Goal: Task Accomplishment & Management: Manage account settings

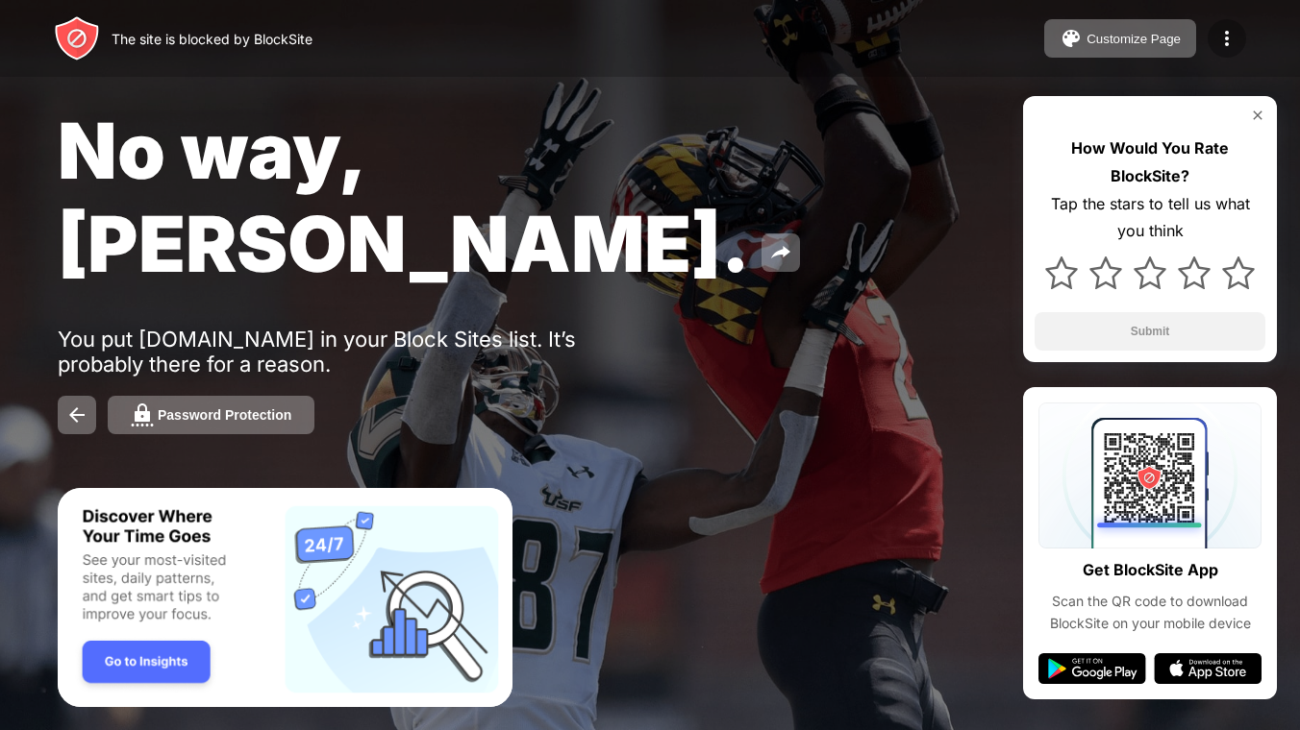
click at [1226, 41] on img at bounding box center [1226, 38] width 23 height 23
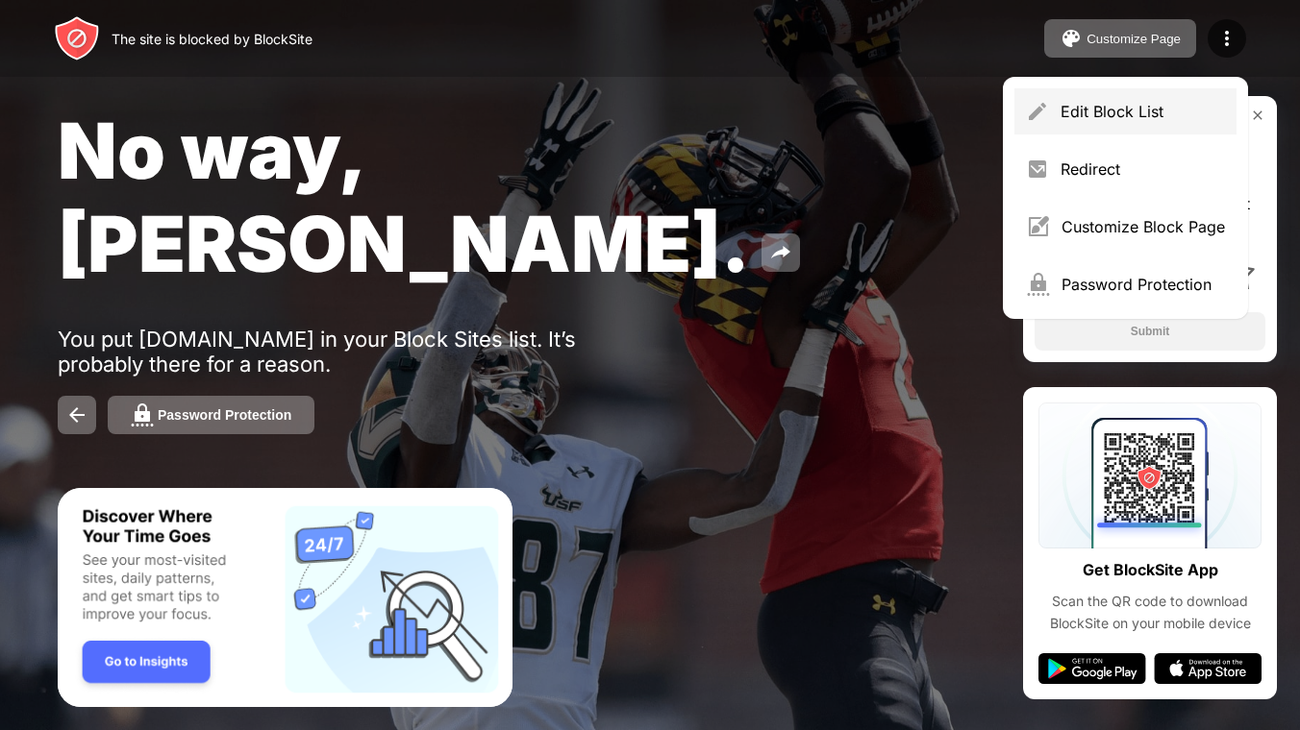
click at [1152, 109] on div "Edit Block List" at bounding box center [1142, 111] width 164 height 19
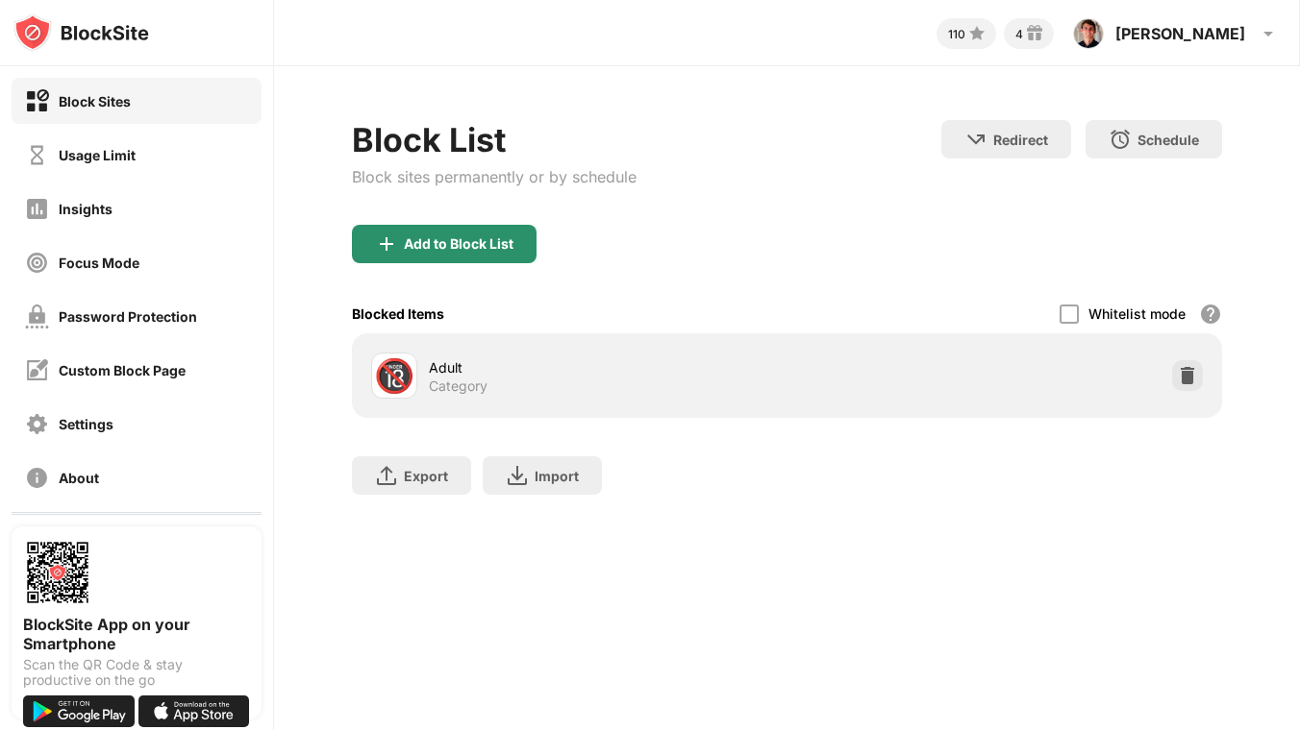
click at [525, 253] on div "Add to Block List" at bounding box center [444, 244] width 185 height 38
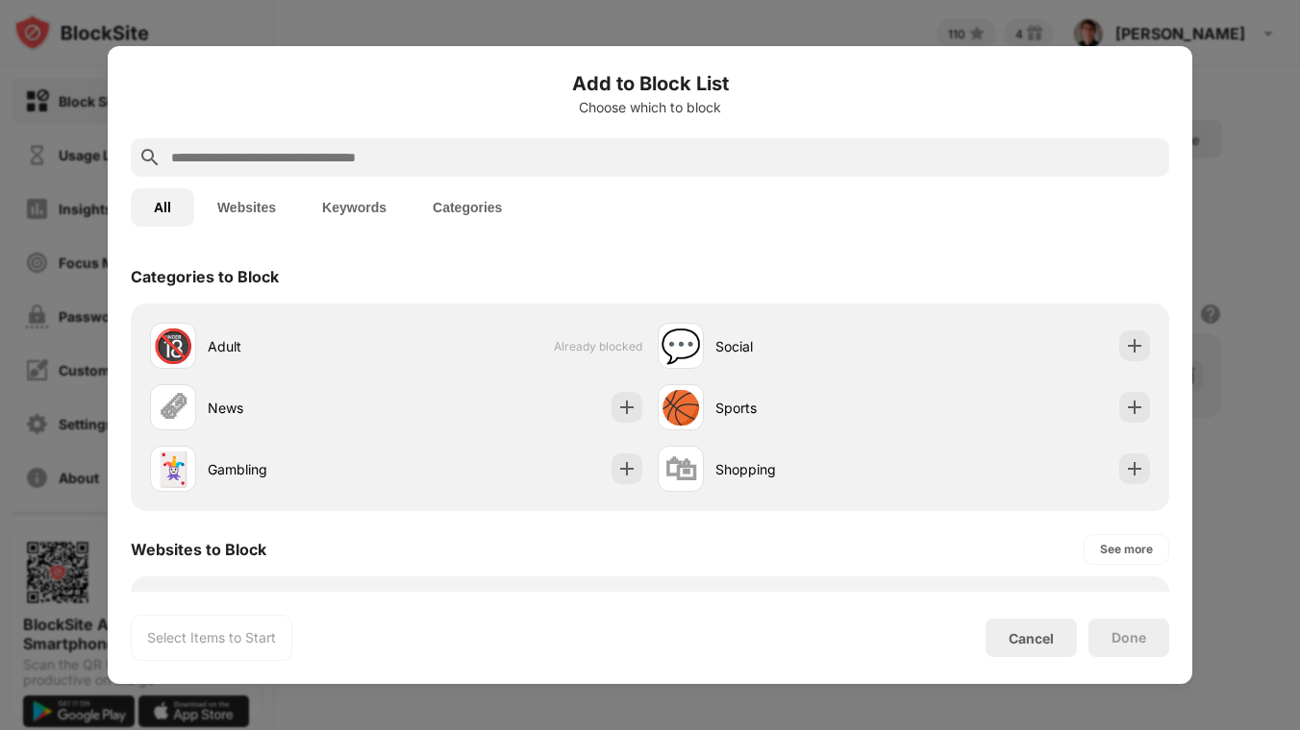
click at [625, 168] on input "text" at bounding box center [665, 157] width 992 height 23
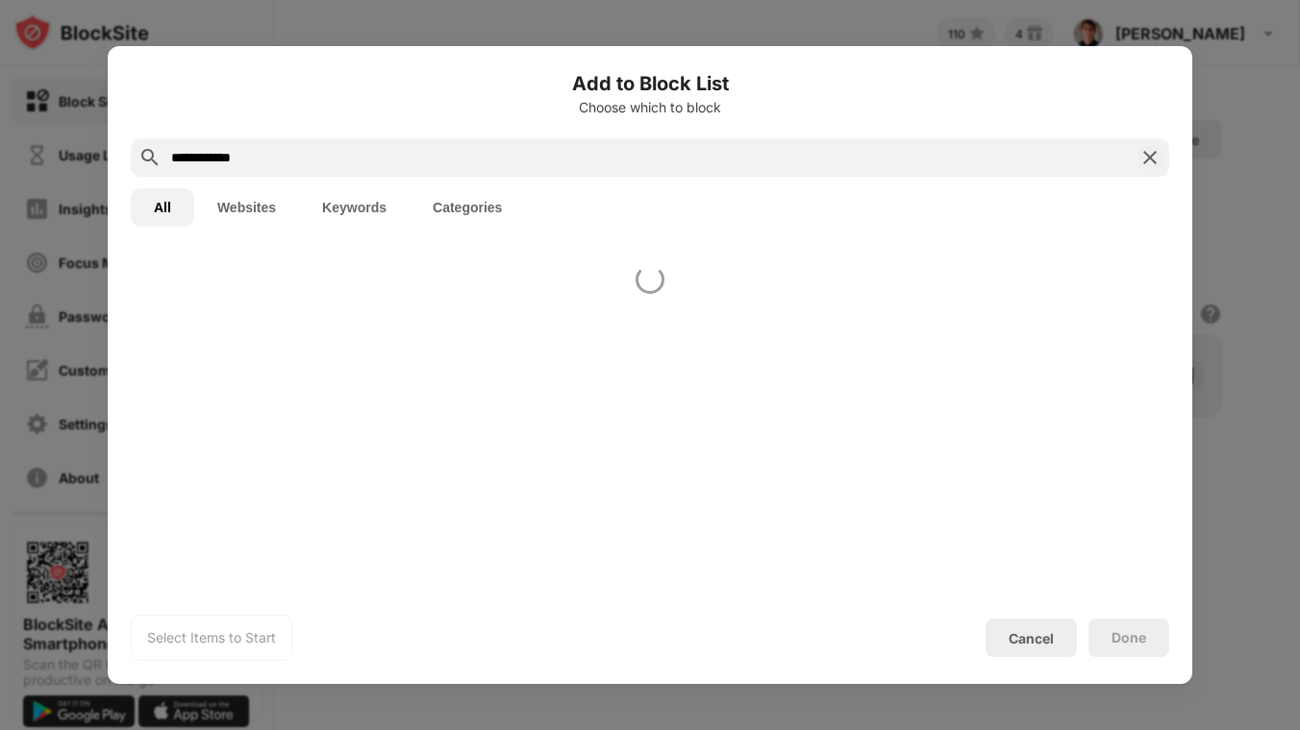
type input "**********"
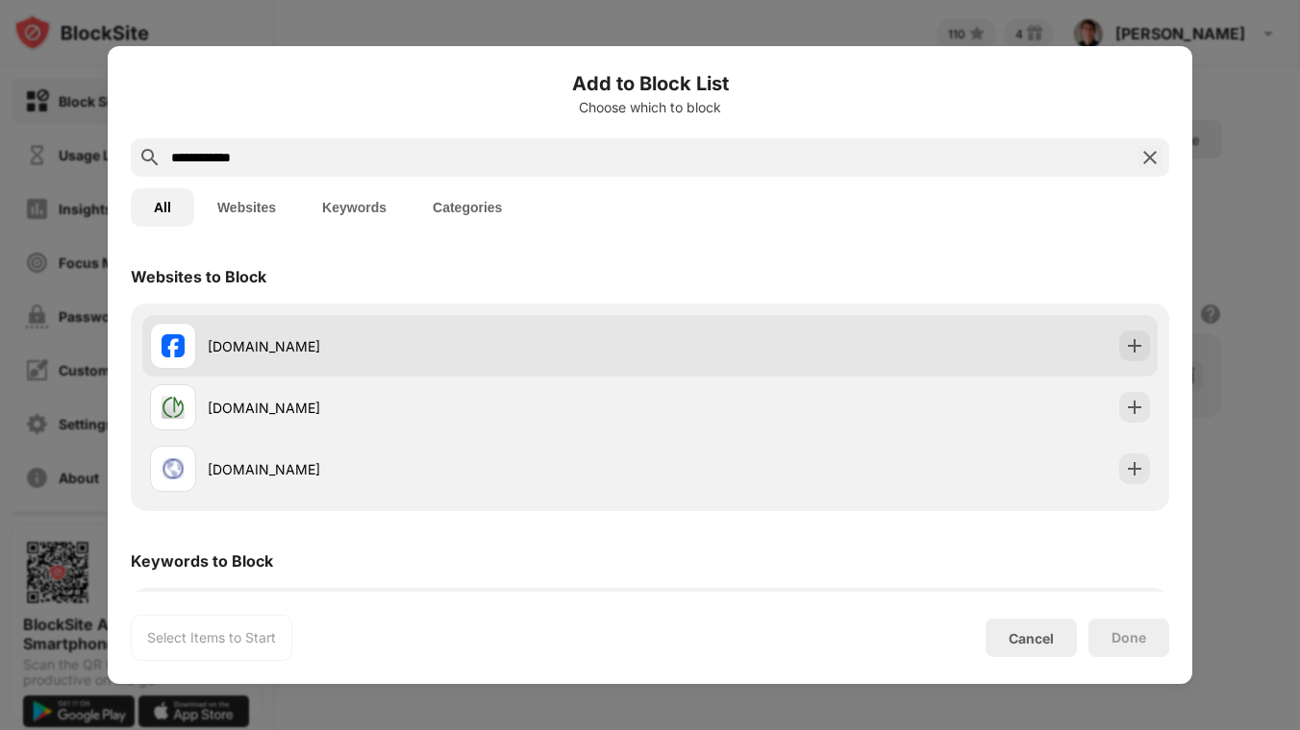
click at [1116, 347] on div "facebook.com" at bounding box center [649, 346] width 1015 height 62
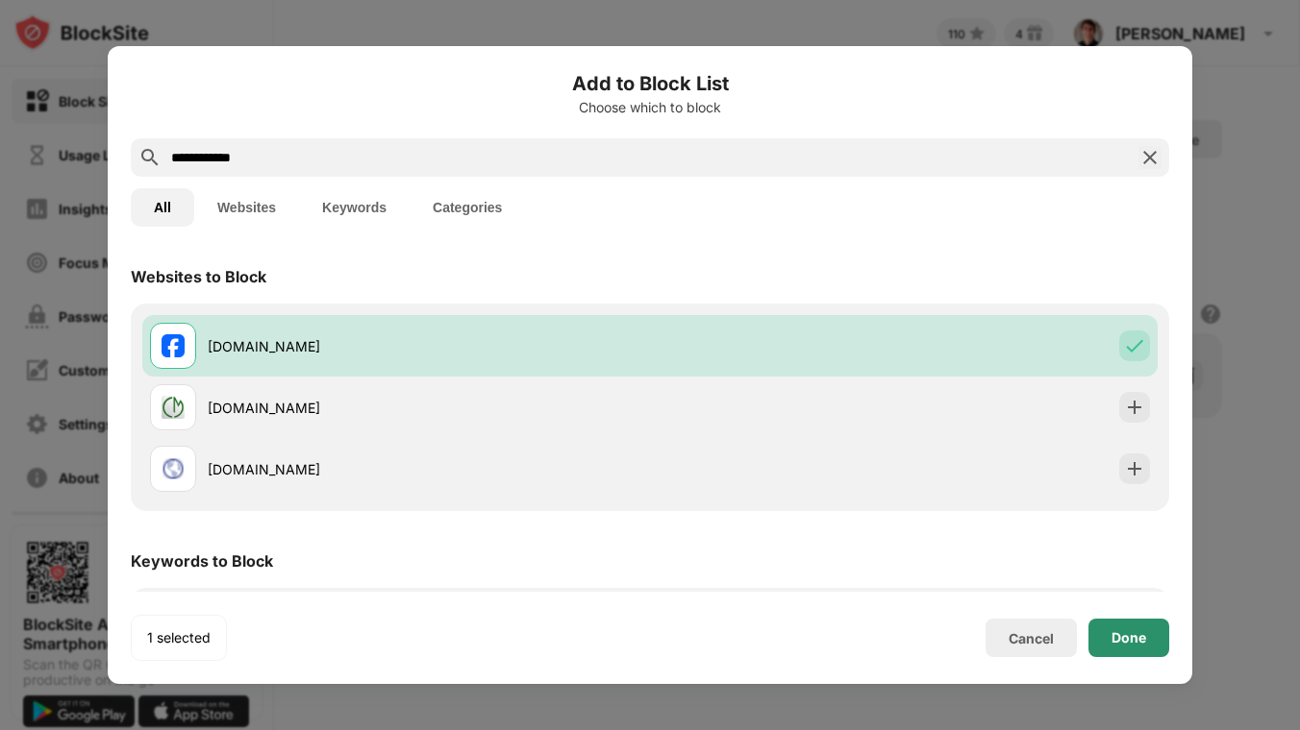
click at [1129, 631] on div "Done" at bounding box center [1128, 638] width 35 height 15
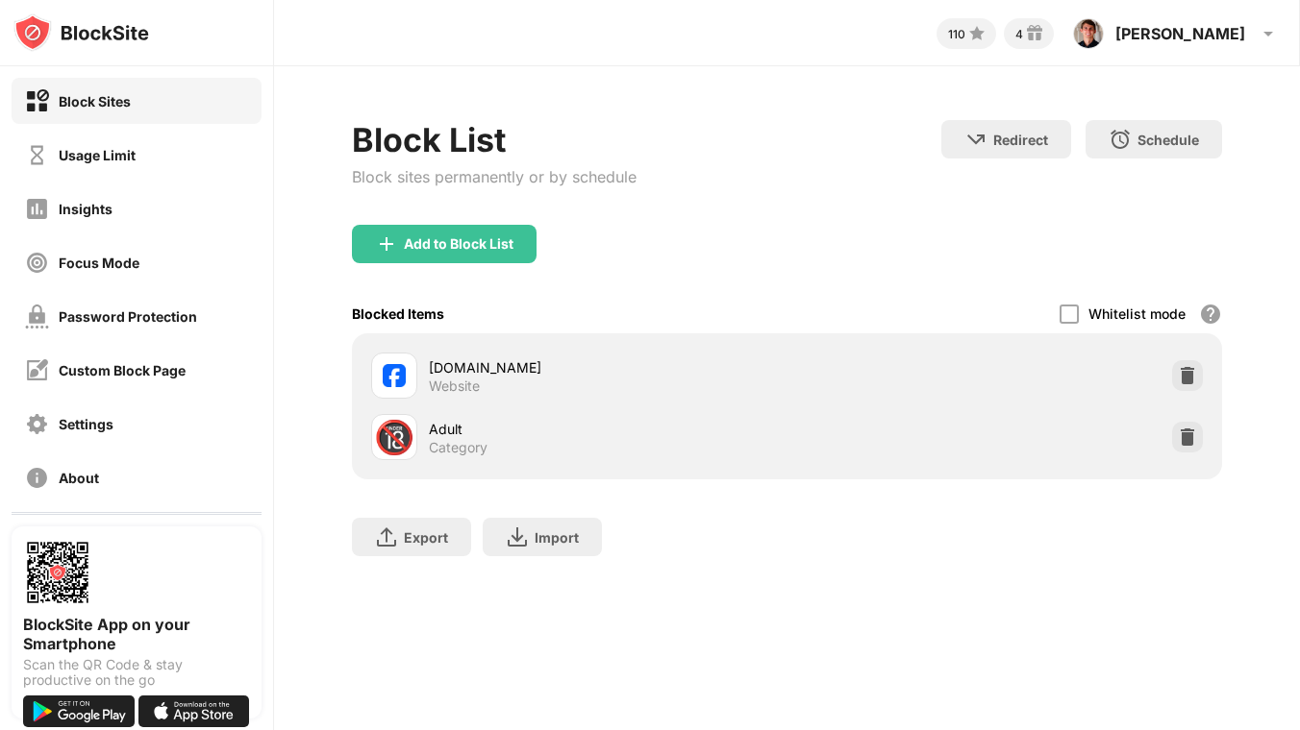
click at [1197, 371] on div at bounding box center [1187, 375] width 31 height 31
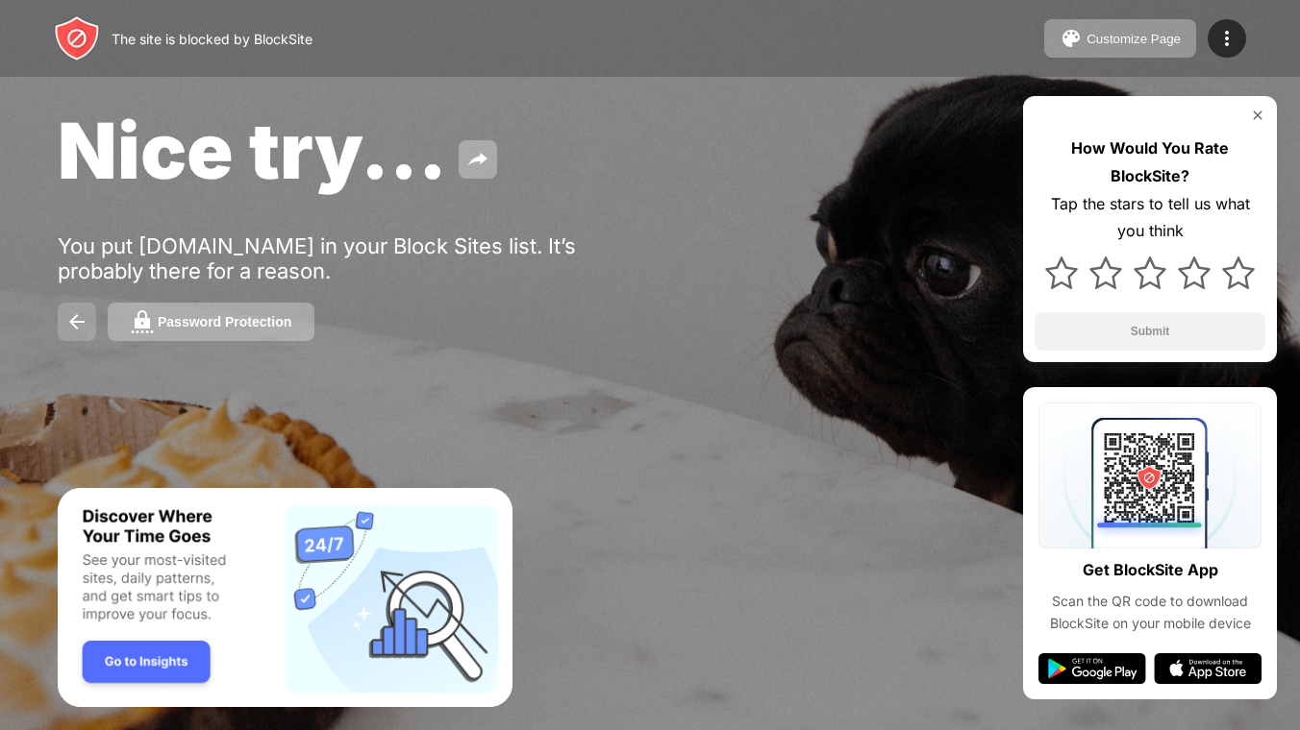
click at [73, 325] on img at bounding box center [76, 321] width 23 height 23
click at [170, 328] on div "Password Protection" at bounding box center [225, 321] width 134 height 15
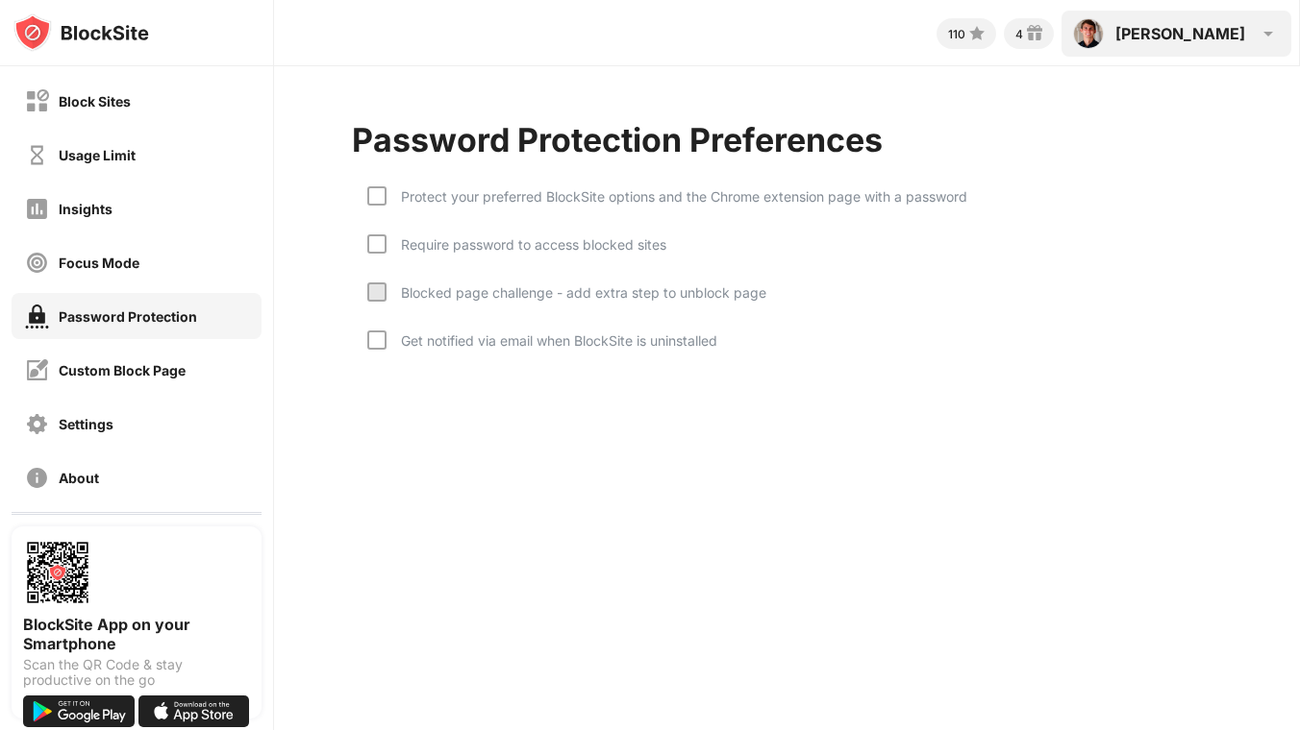
click at [1214, 39] on div "[PERSON_NAME]" at bounding box center [1180, 33] width 130 height 19
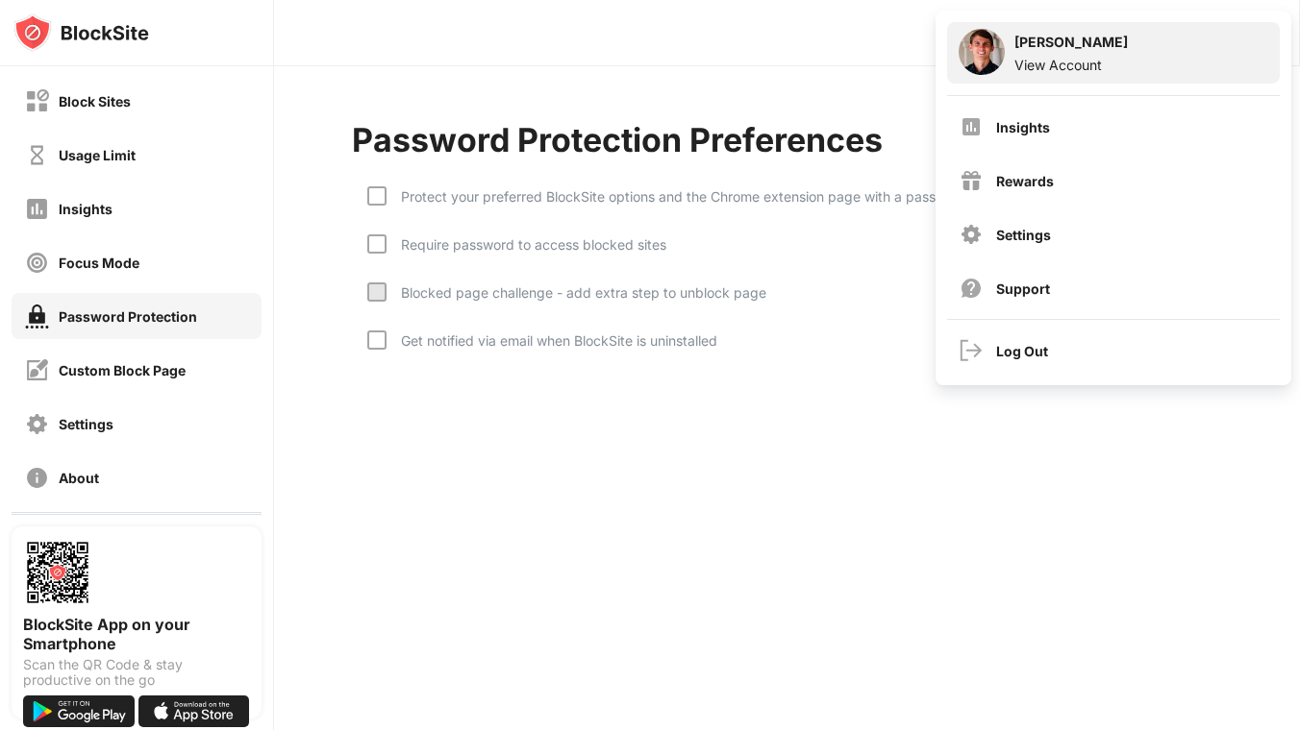
click at [1100, 66] on div "View Account" at bounding box center [1070, 65] width 113 height 16
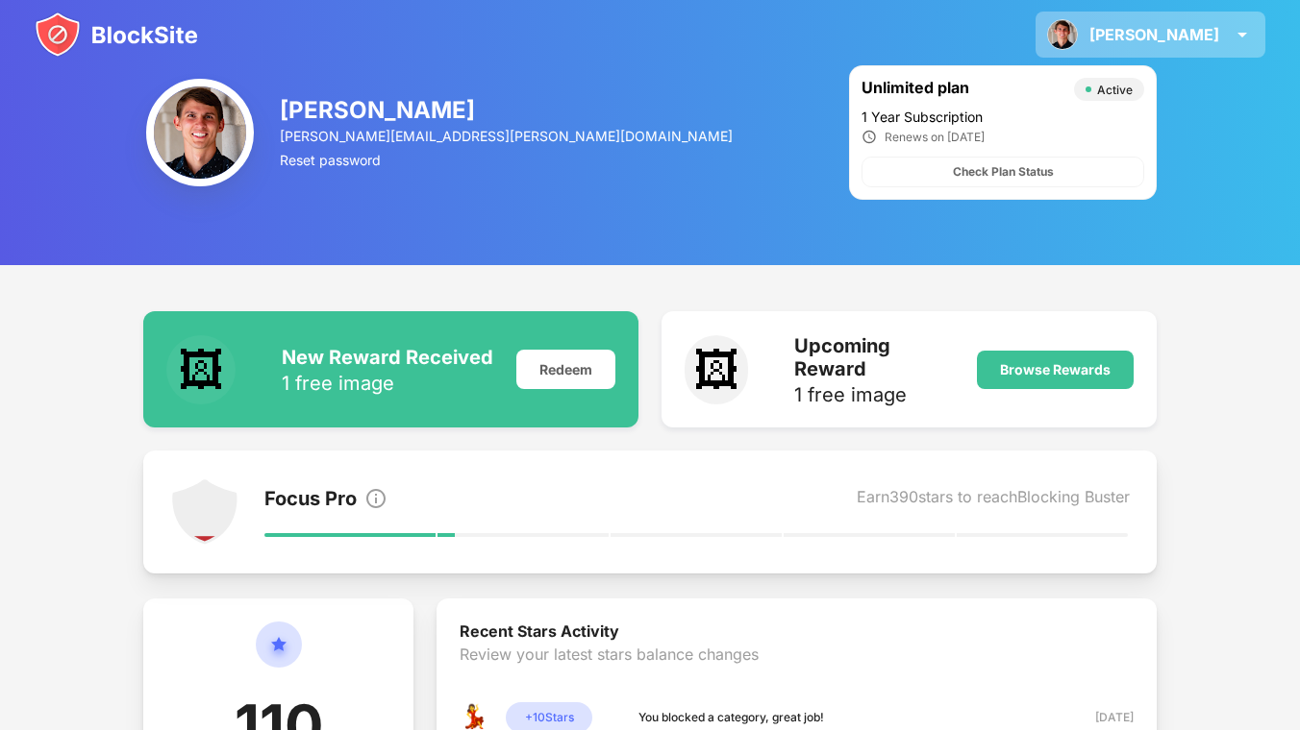
click at [1186, 37] on div "[PERSON_NAME]" at bounding box center [1154, 34] width 130 height 19
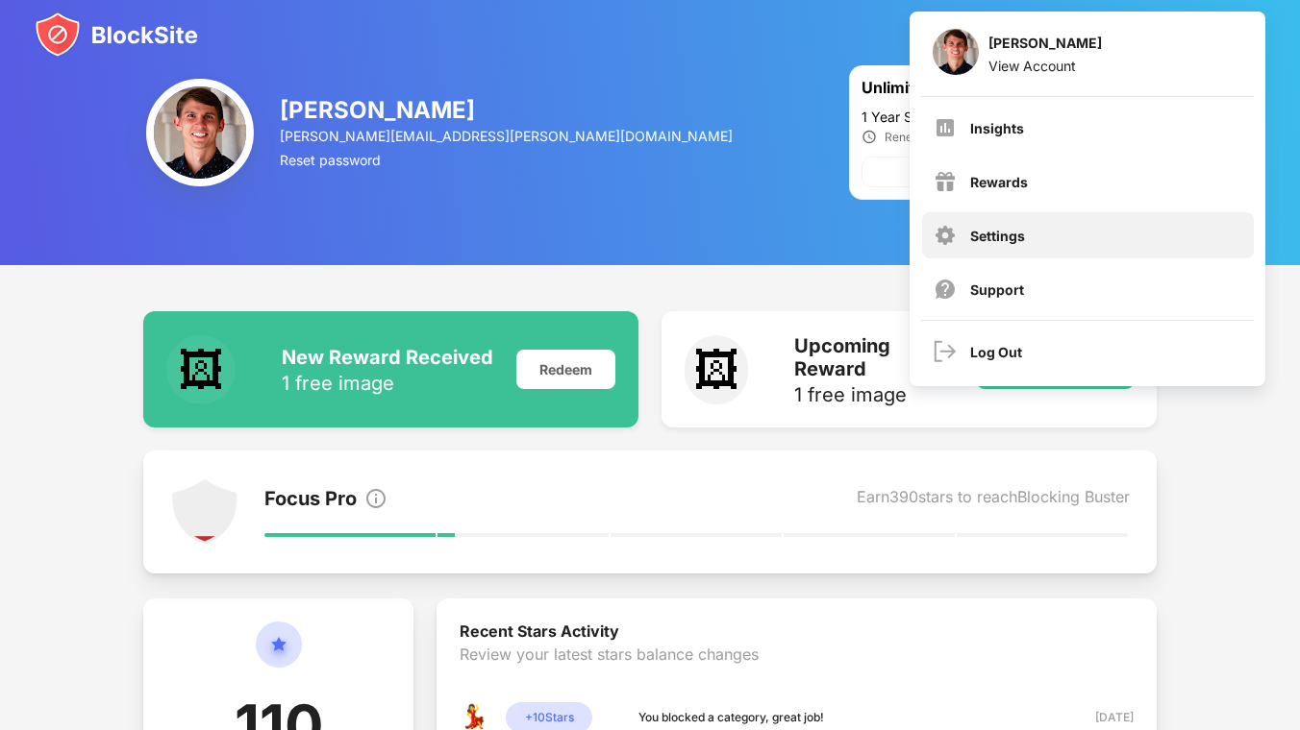
click at [1031, 229] on div "Settings" at bounding box center [1088, 235] width 332 height 46
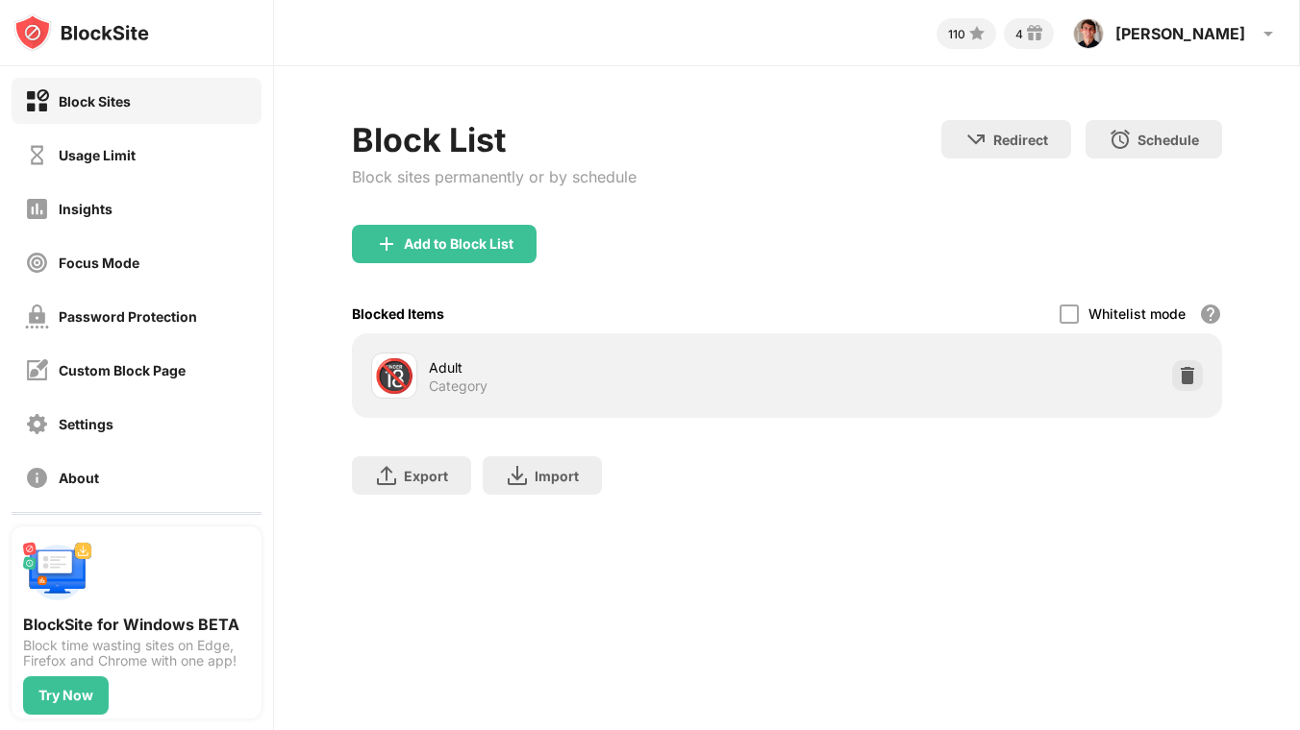
click at [976, 265] on div "Add to Block List" at bounding box center [787, 259] width 870 height 69
click at [148, 171] on div "Usage Limit" at bounding box center [137, 155] width 250 height 46
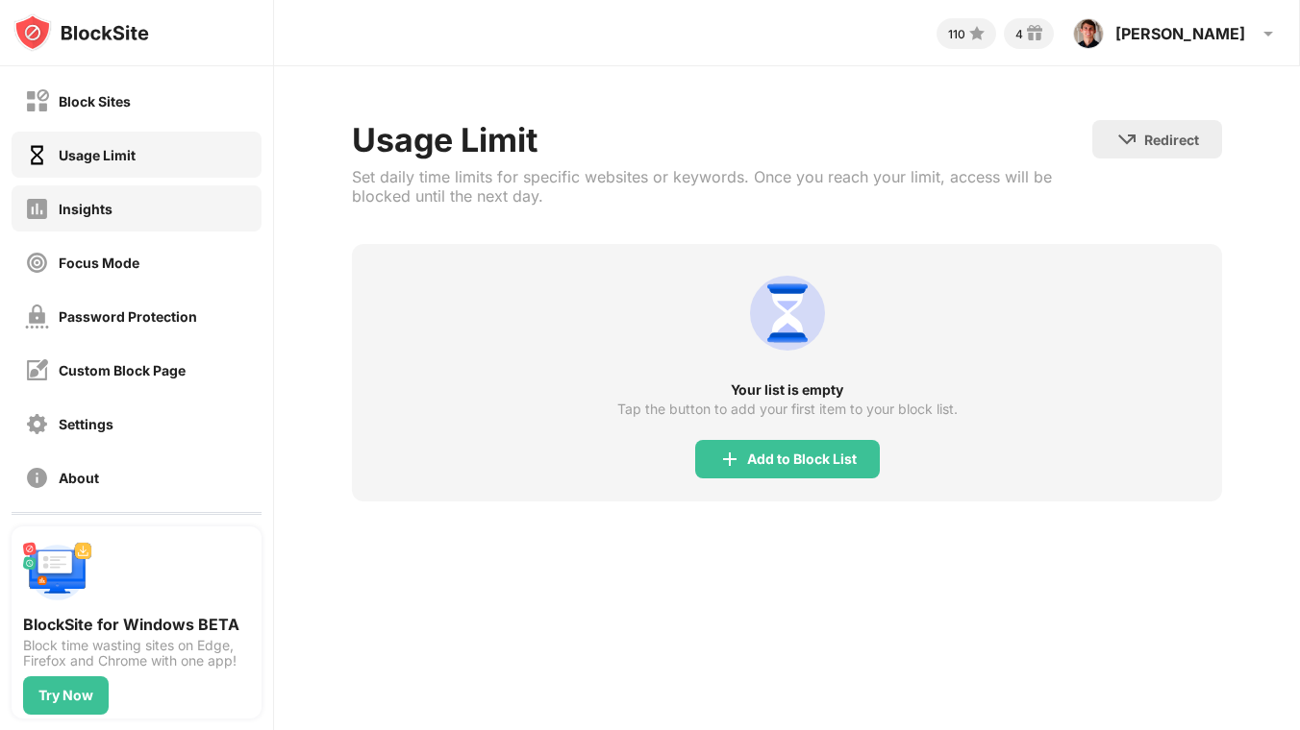
click at [148, 212] on div "Insights" at bounding box center [137, 209] width 250 height 46
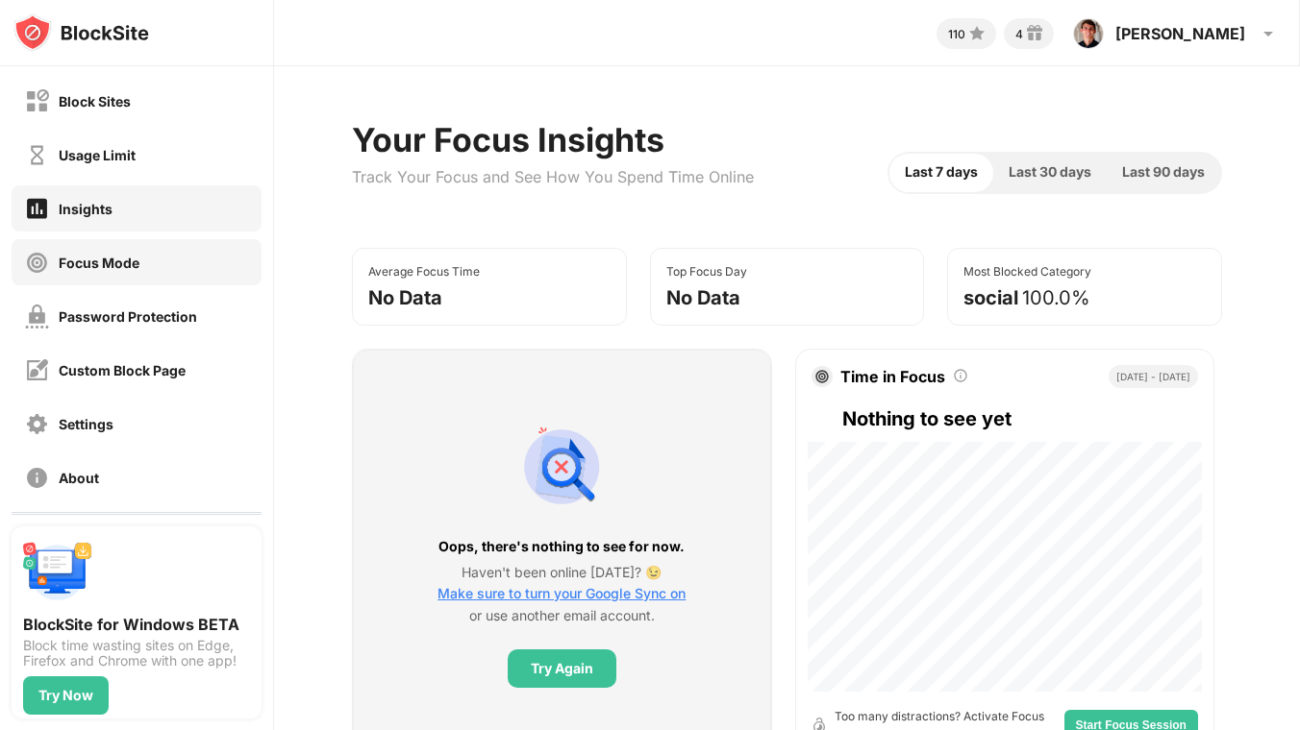
click at [144, 251] on div "Focus Mode" at bounding box center [137, 262] width 250 height 46
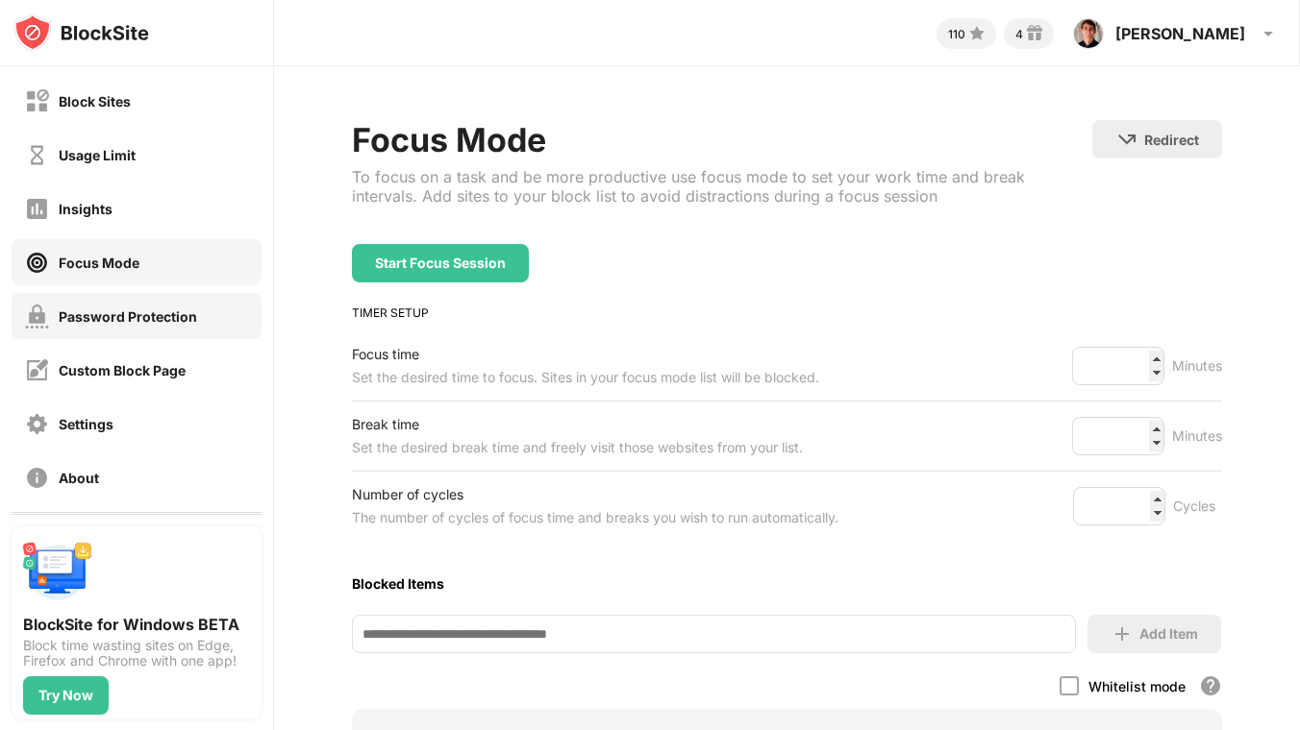
click at [144, 307] on div "Password Protection" at bounding box center [111, 317] width 172 height 24
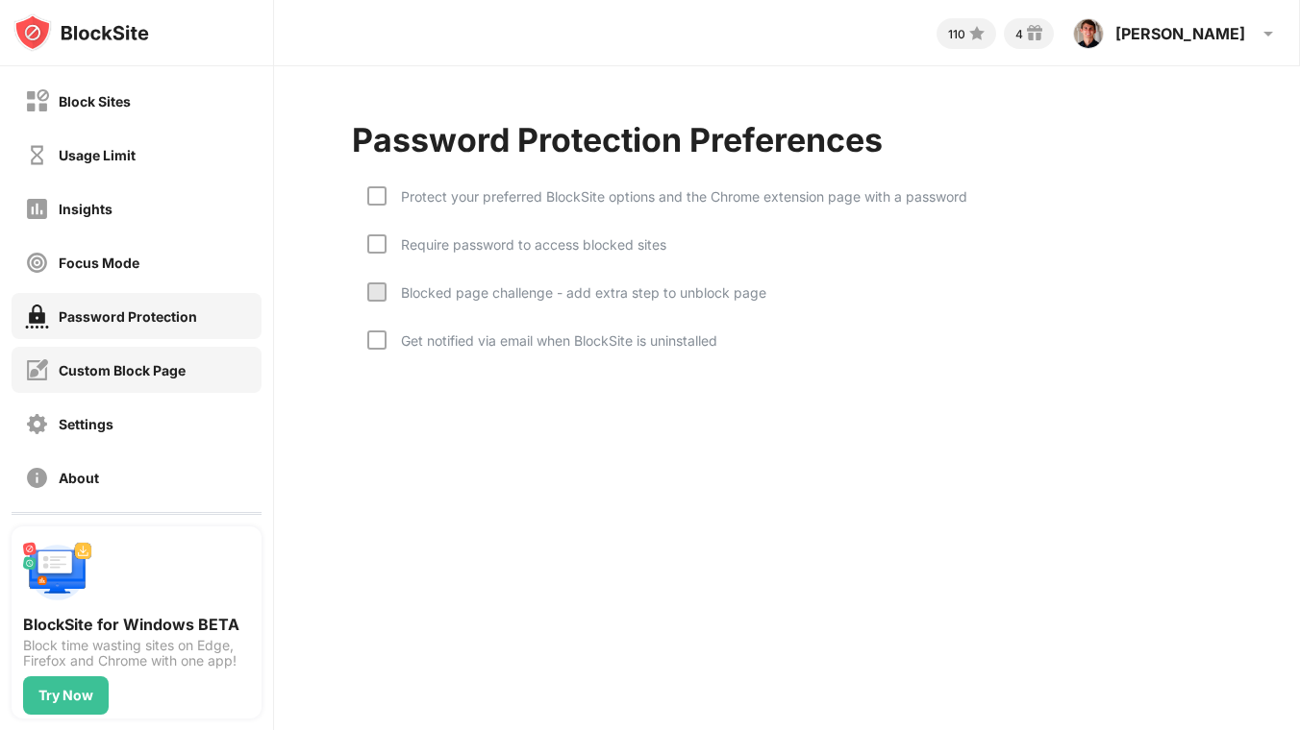
click at [139, 365] on div "Custom Block Page" at bounding box center [122, 370] width 127 height 16
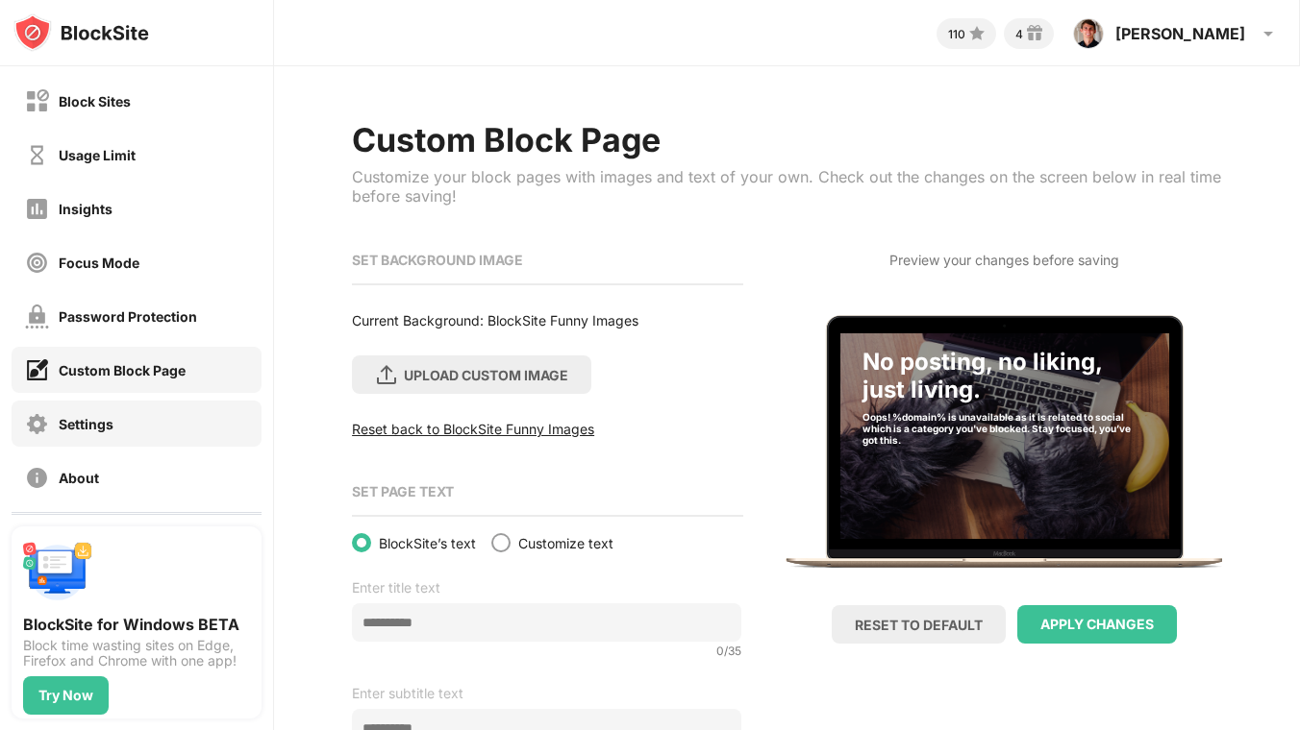
scroll to position [68, 0]
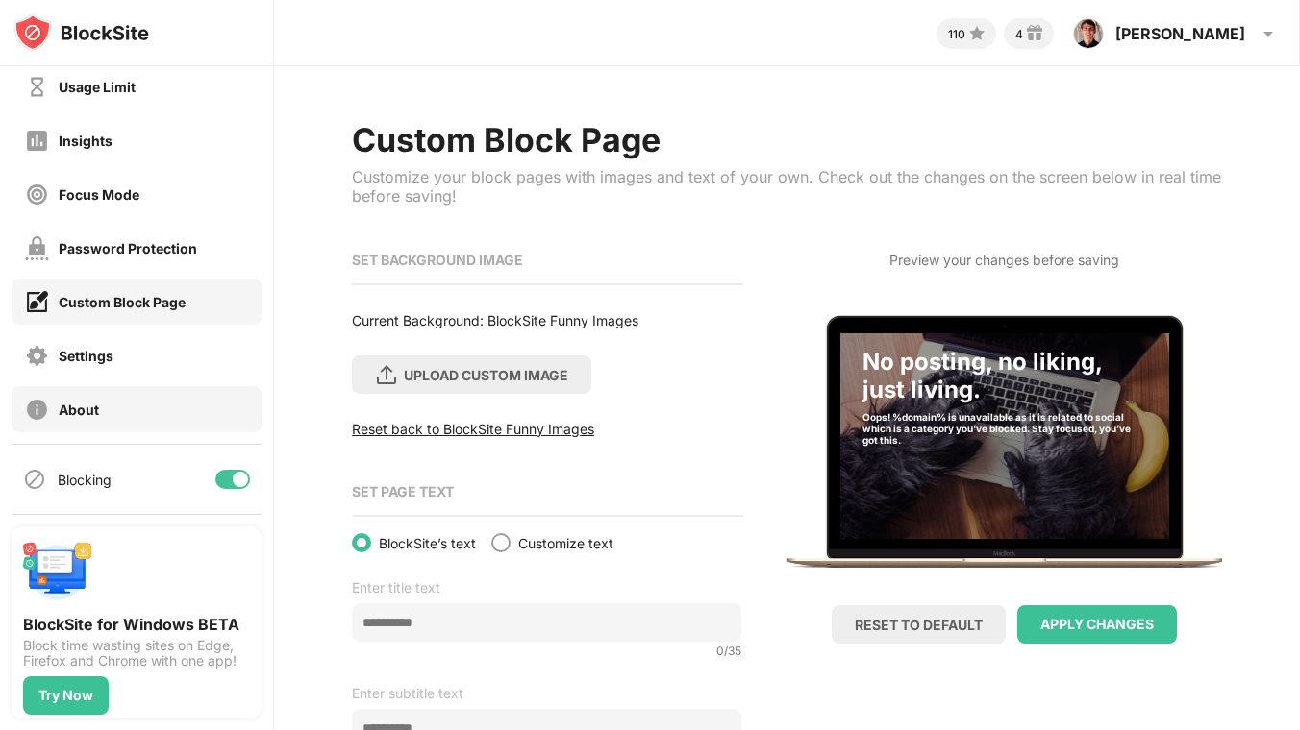
click at [172, 424] on div "About" at bounding box center [137, 409] width 250 height 46
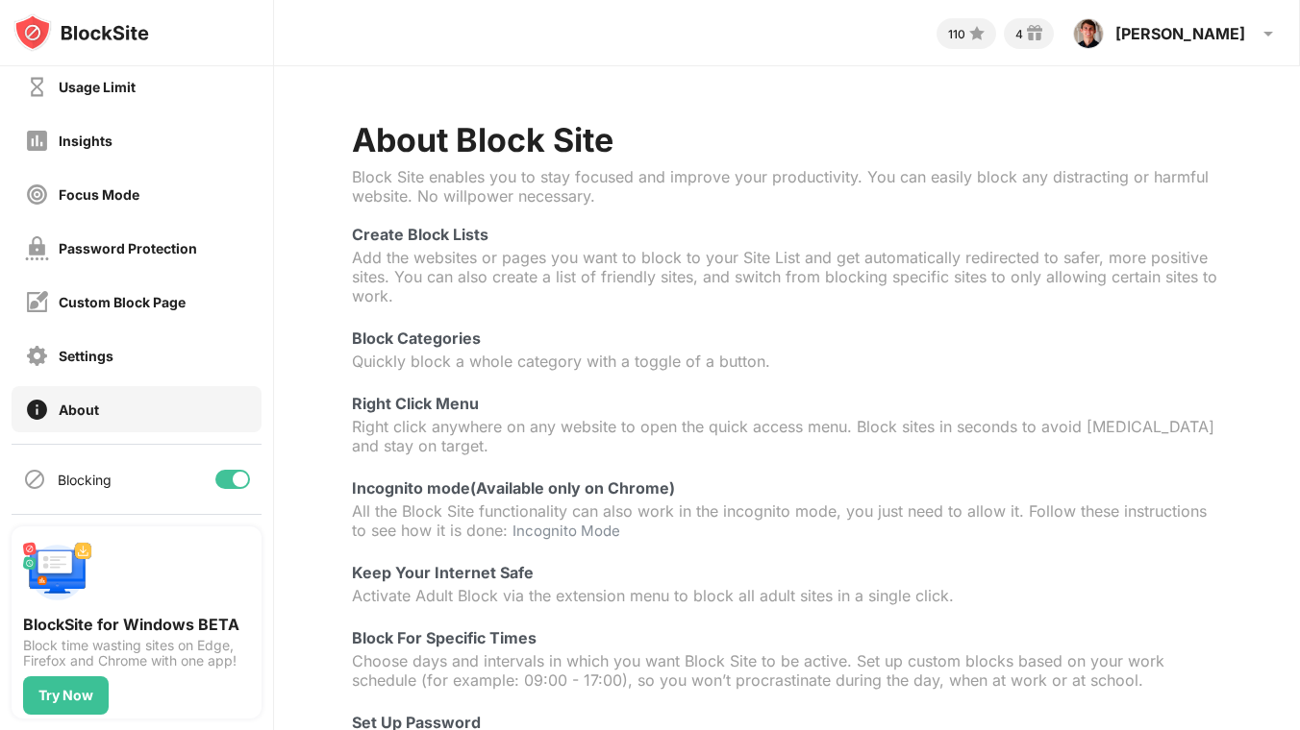
click at [243, 480] on div at bounding box center [240, 479] width 15 height 15
